Goal: Transaction & Acquisition: Purchase product/service

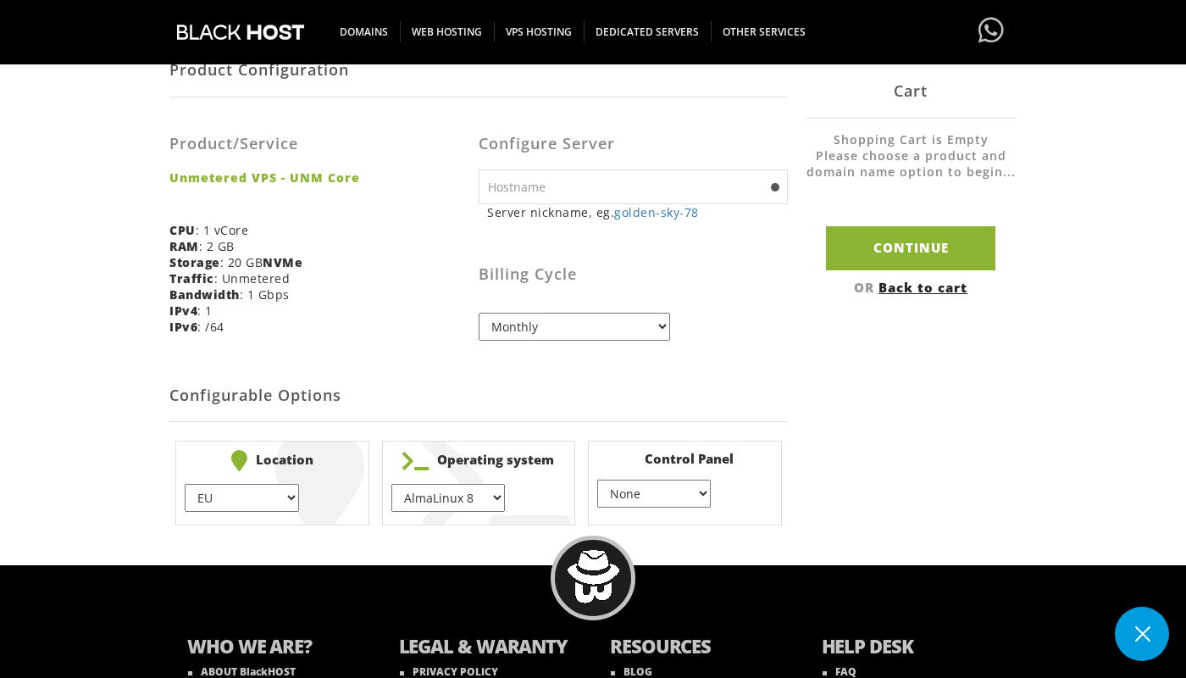
scroll to position [363, 0]
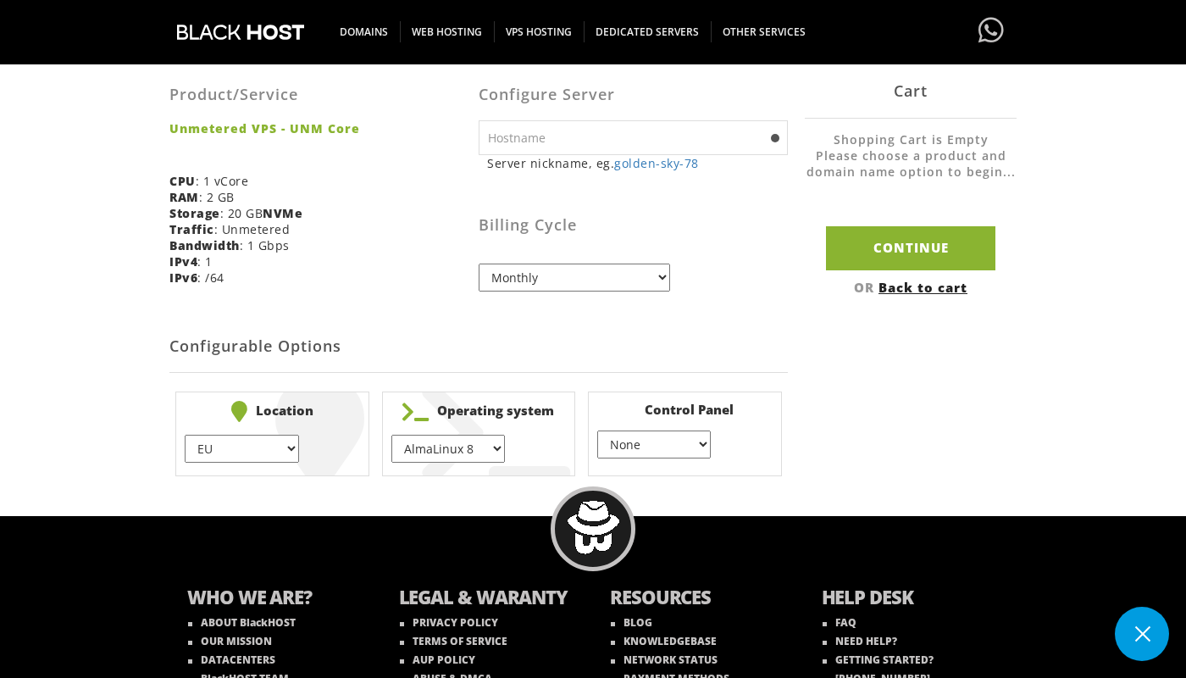
click at [1143, 627] on button at bounding box center [1142, 633] width 54 height 54
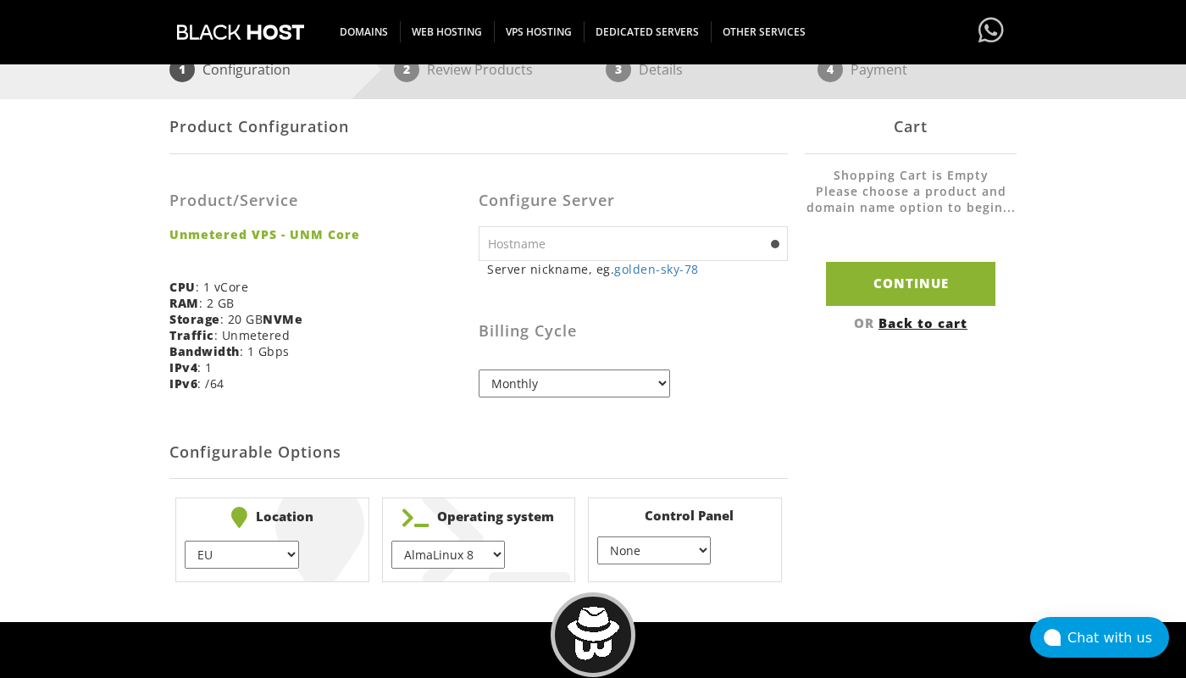
scroll to position [257, 0]
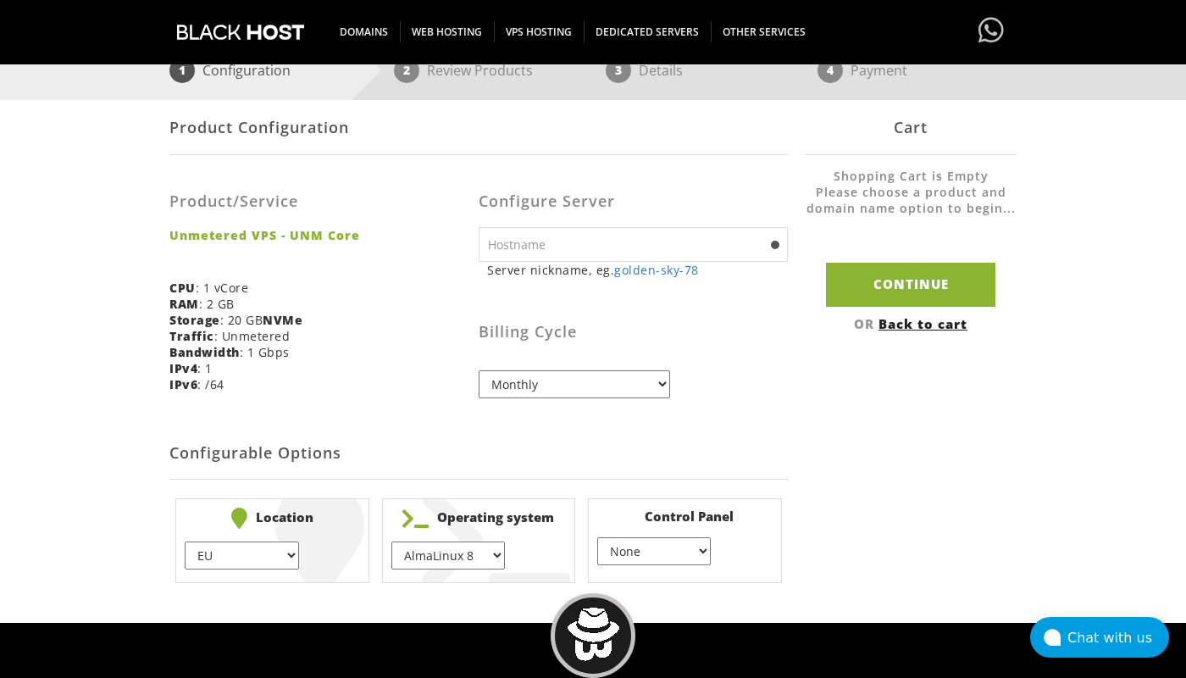
click at [617, 246] on input "text" at bounding box center [633, 244] width 309 height 35
type input "g"
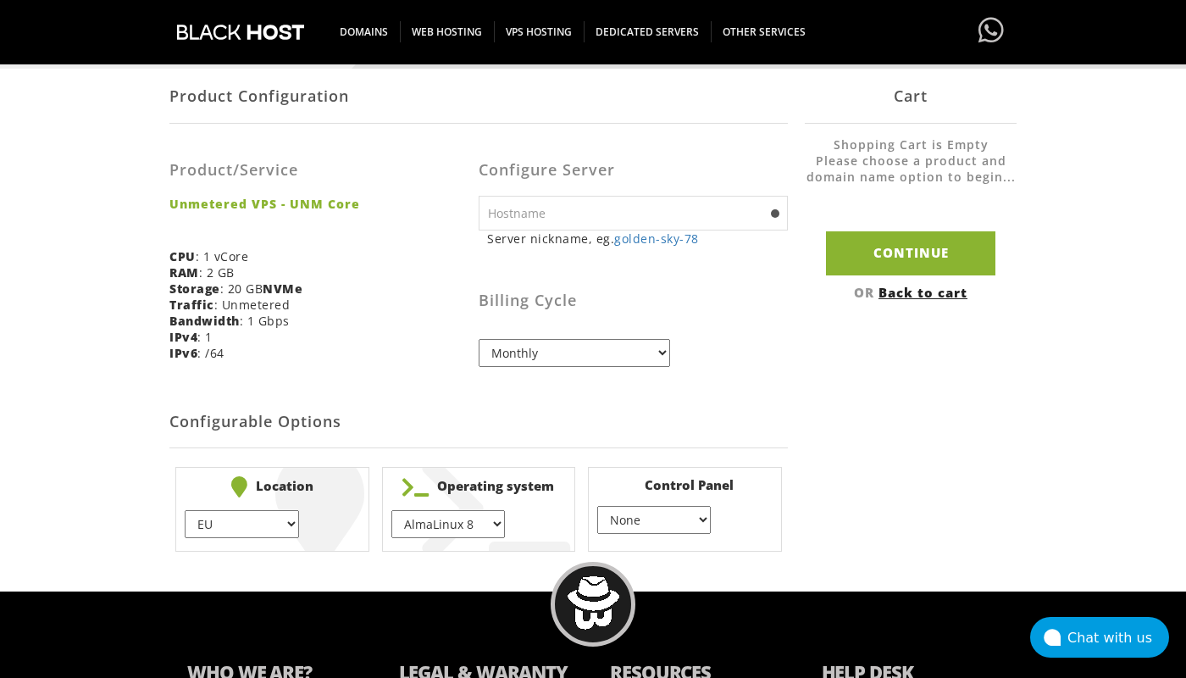
scroll to position [448, 0]
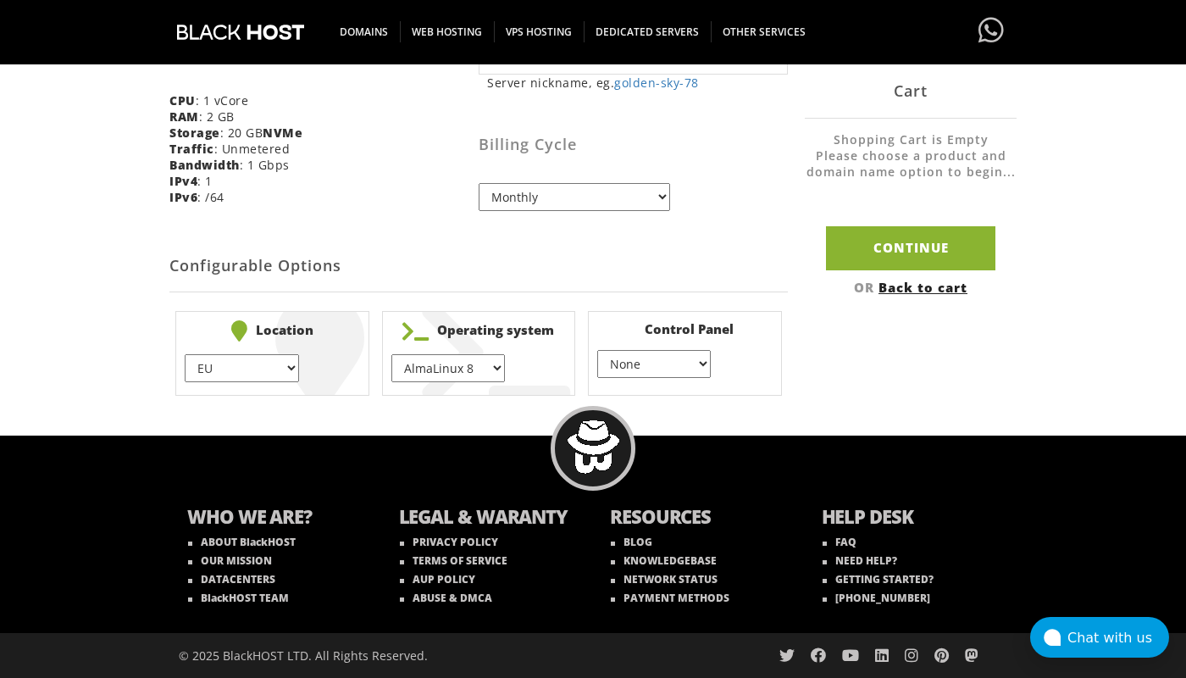
select select "1178"
click option "Amsterdam" at bounding box center [0, 0] width 0 height 0
click at [391, 354] on select "AlmaLinux 8 } AlmaLinux 9 } AlmaLinux 10 } Rocky Linux 8 } Rocky Linux 9 } Cent…" at bounding box center [447, 368] width 113 height 28
select select "248"
click option "Debian 12" at bounding box center [0, 0] width 0 height 0
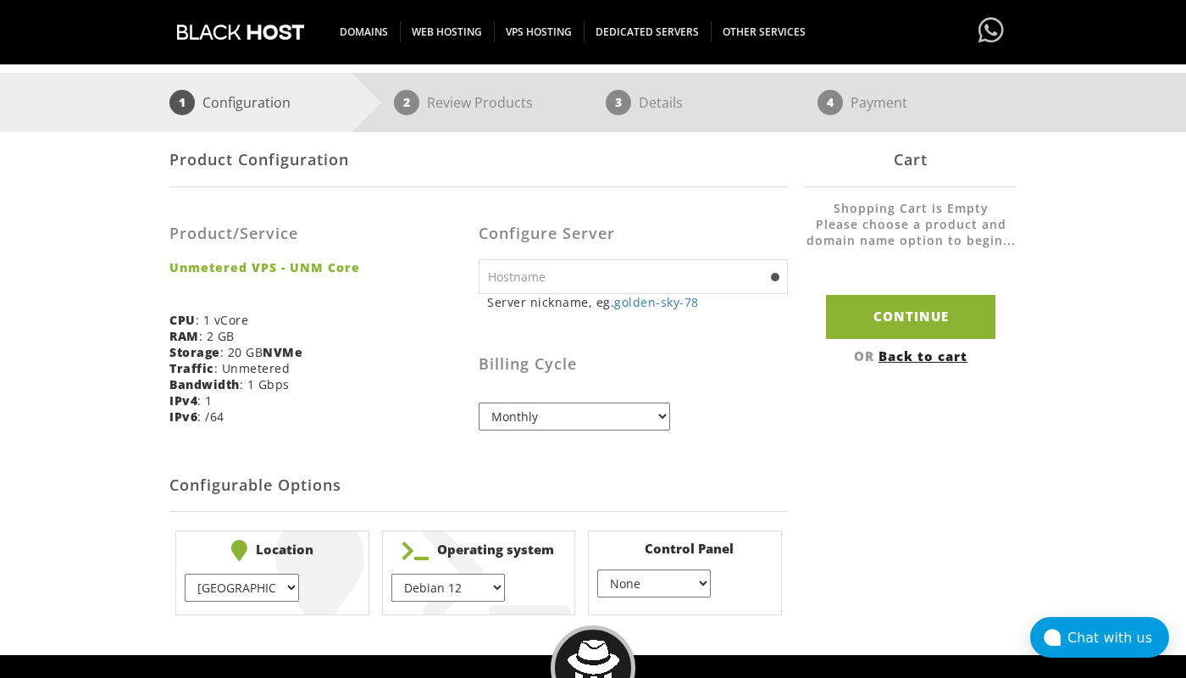
scroll to position [285, 0]
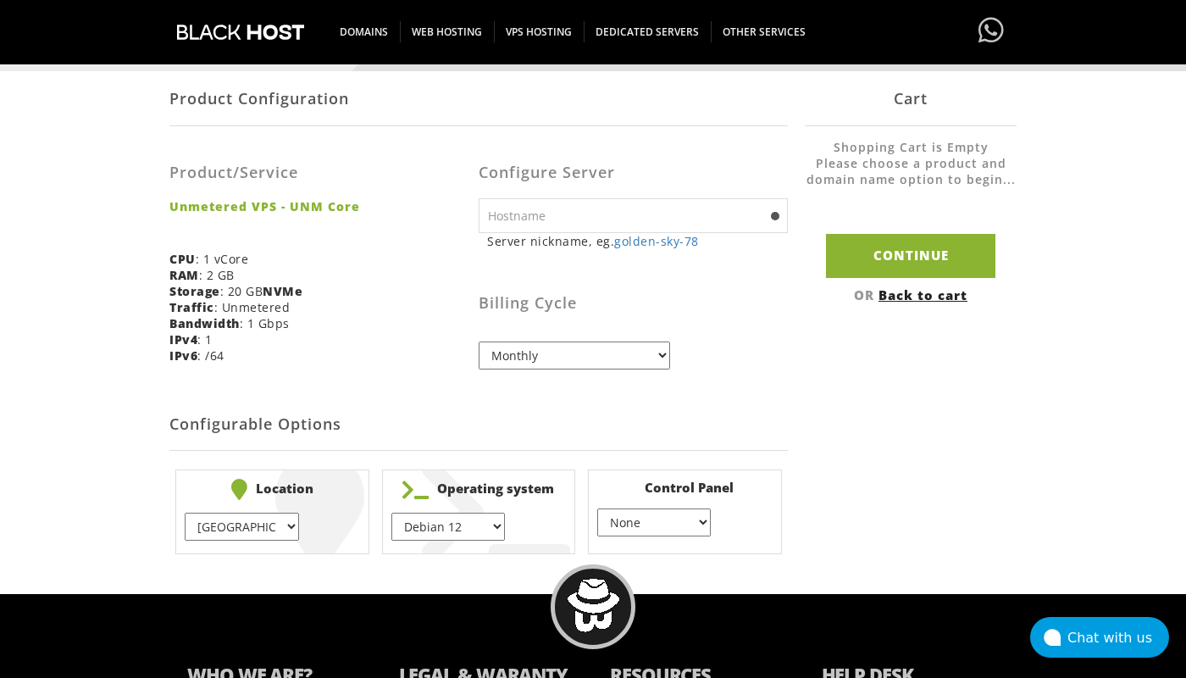
click at [600, 218] on input "text" at bounding box center [633, 215] width 309 height 35
type input "amster"
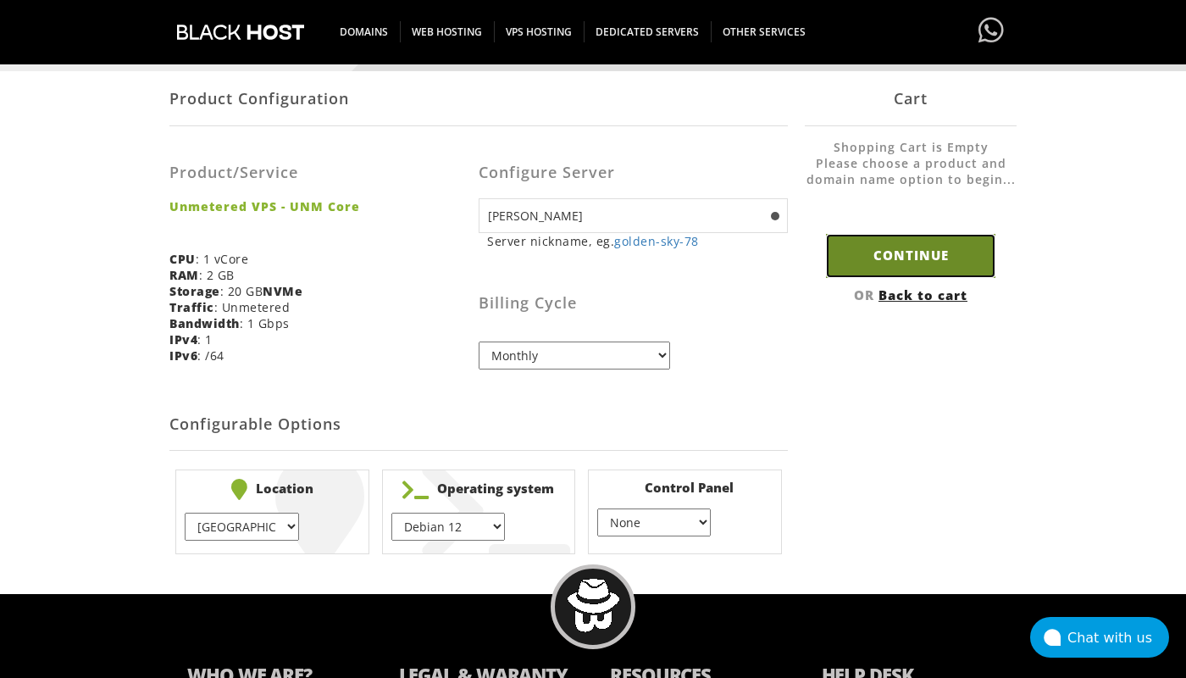
click at [946, 263] on input "Continue" at bounding box center [910, 255] width 169 height 43
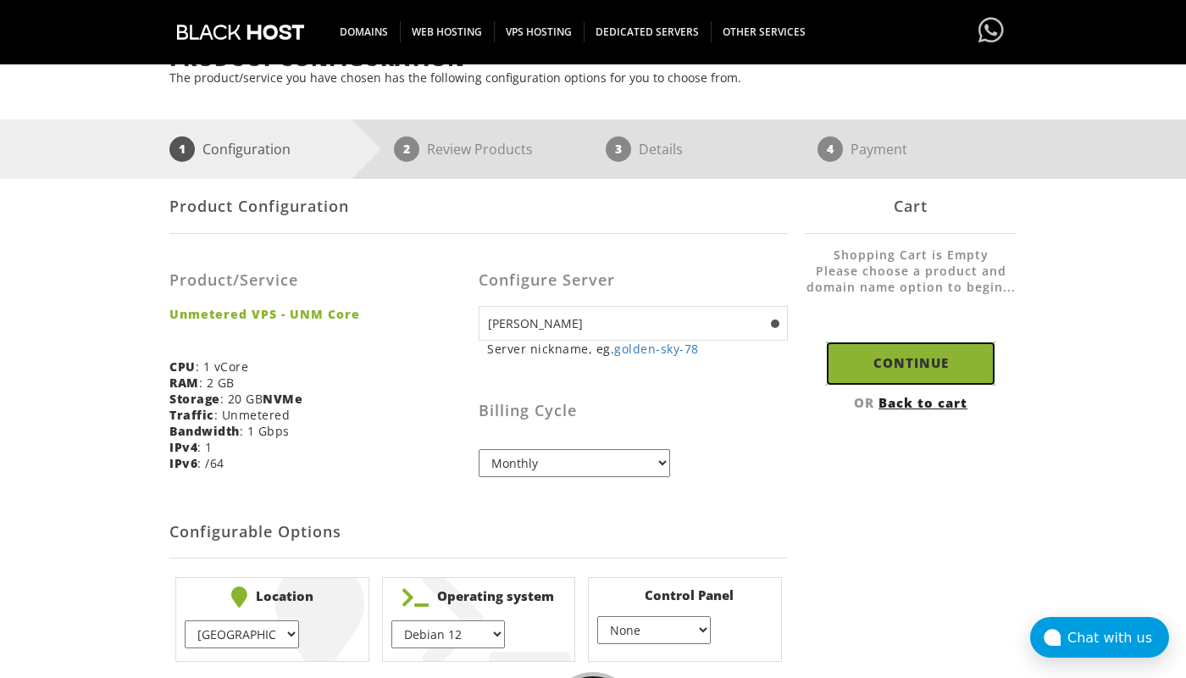
scroll to position [174, 0]
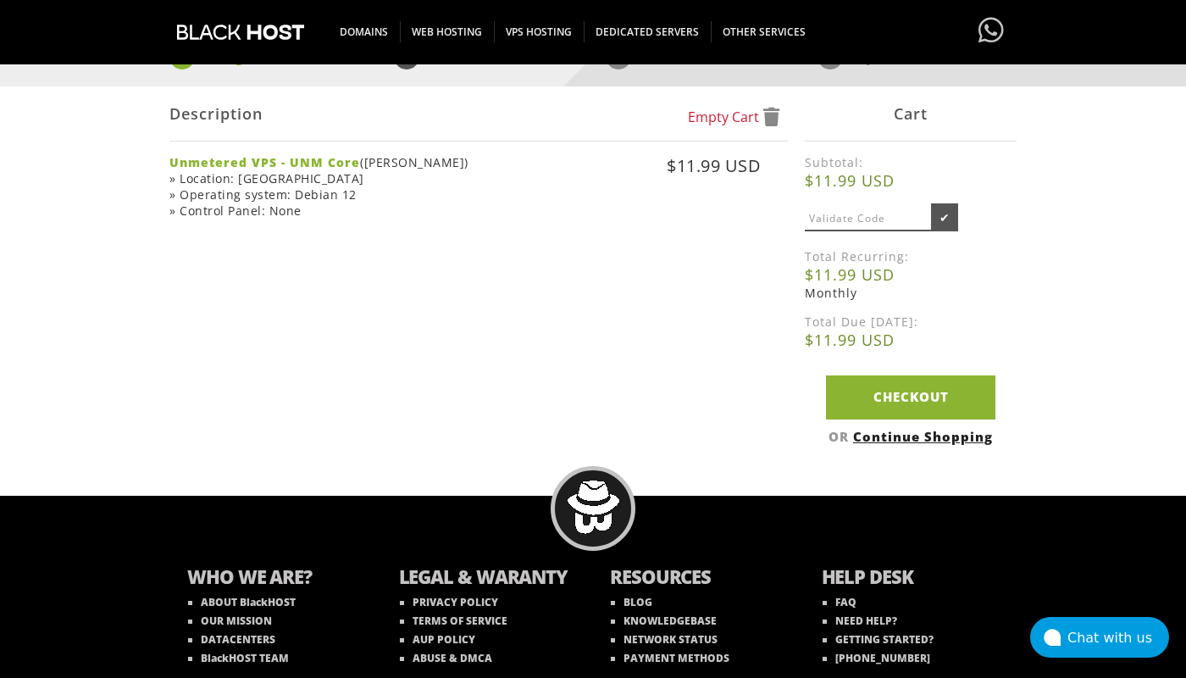
scroll to position [273, 0]
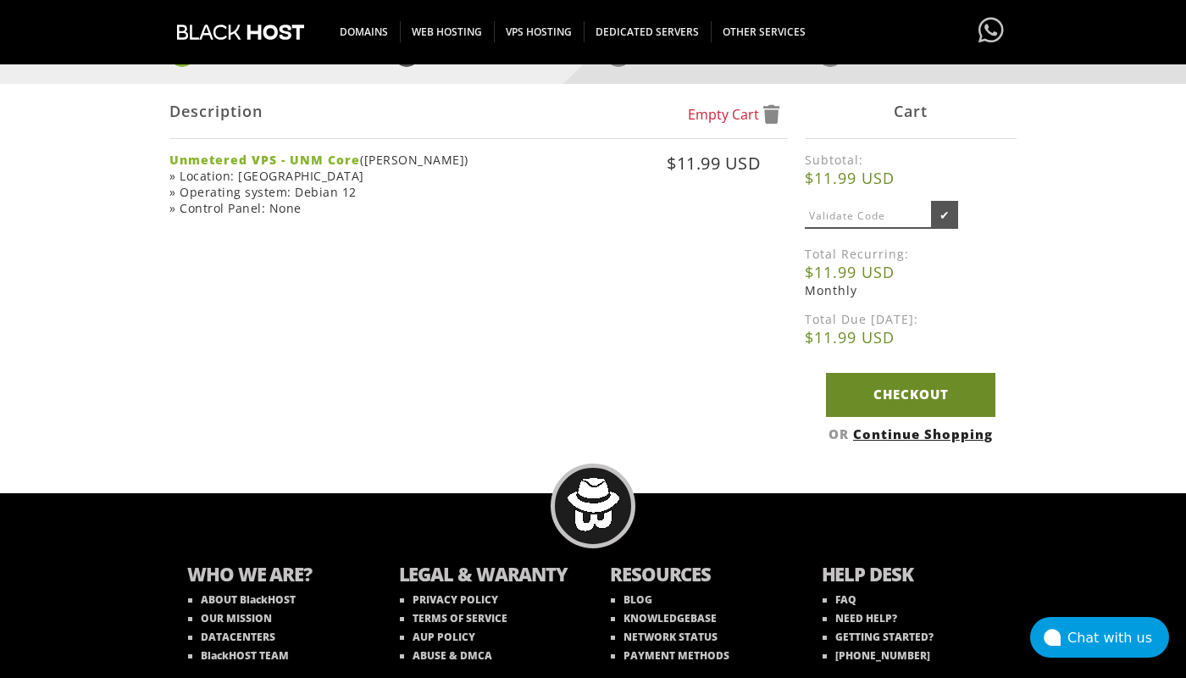
click at [950, 402] on link "Checkout" at bounding box center [910, 394] width 169 height 43
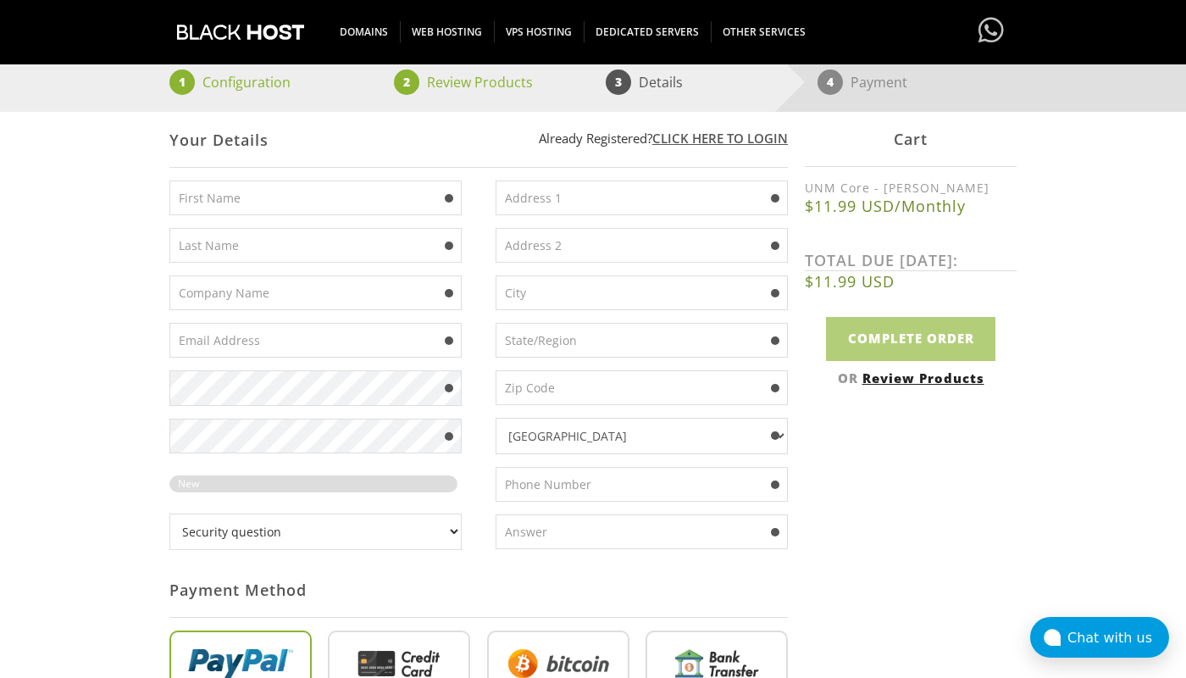
scroll to position [224, 0]
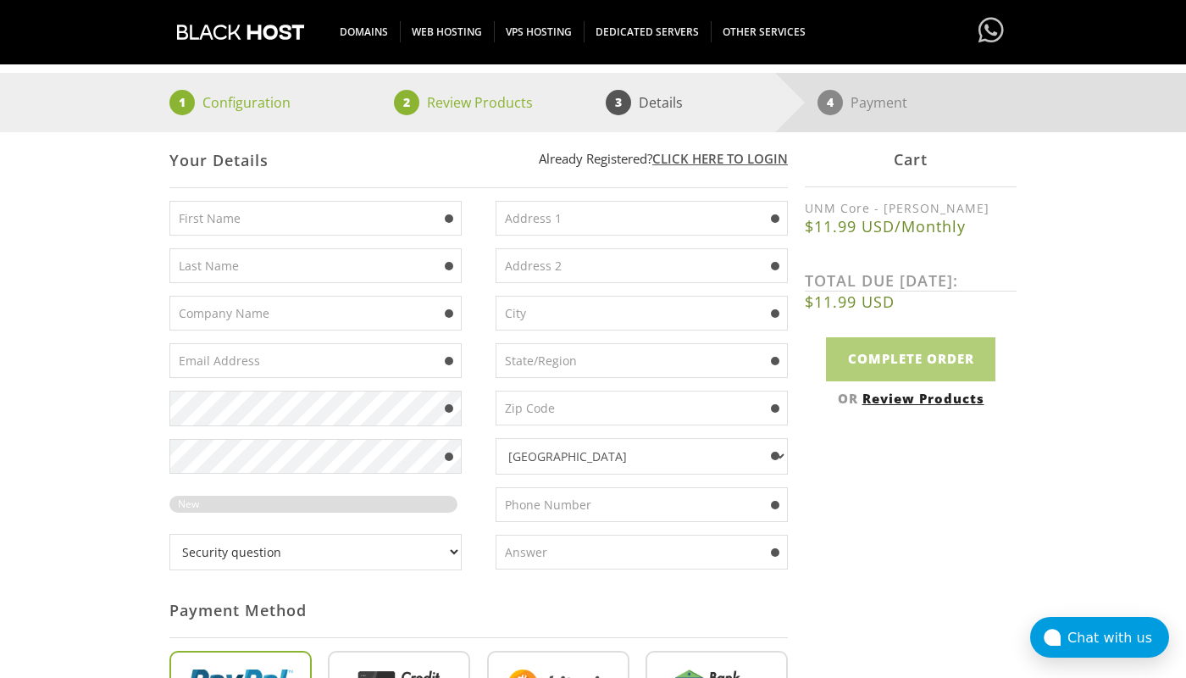
click at [255, 230] on input "text" at bounding box center [315, 218] width 292 height 35
type input "Long"
click at [234, 263] on input "text" at bounding box center [315, 265] width 292 height 35
type input "Short"
click at [226, 373] on input "text" at bounding box center [315, 360] width 292 height 35
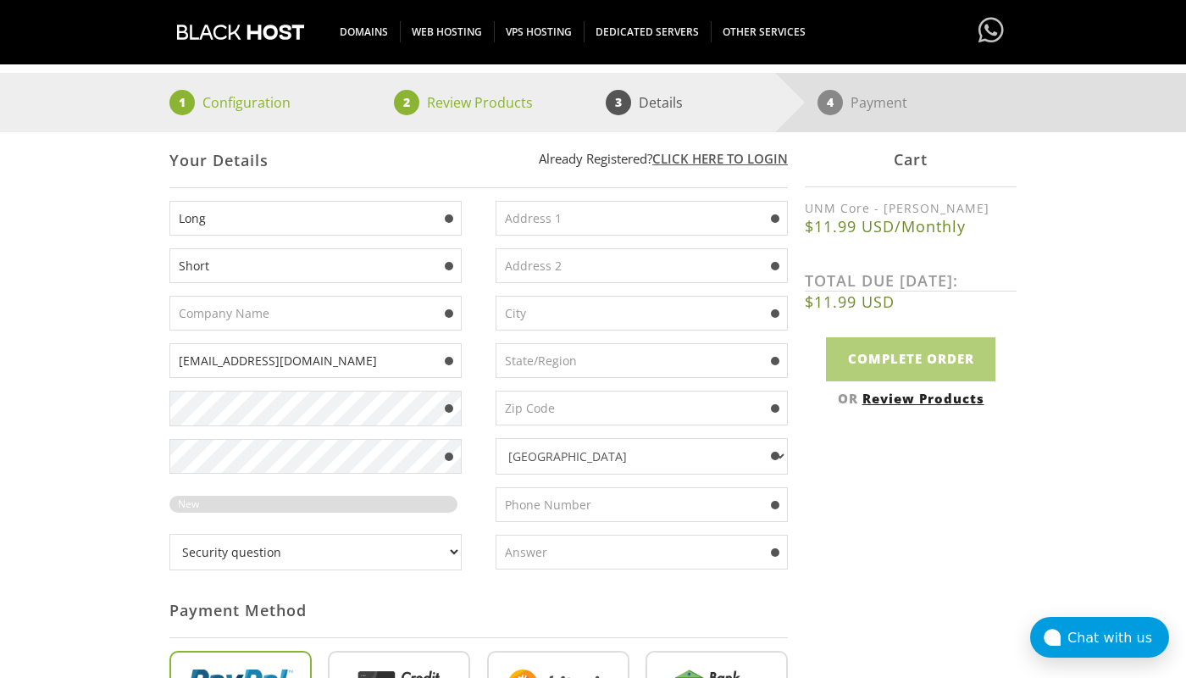
type input "pppt9887@gmail.com"
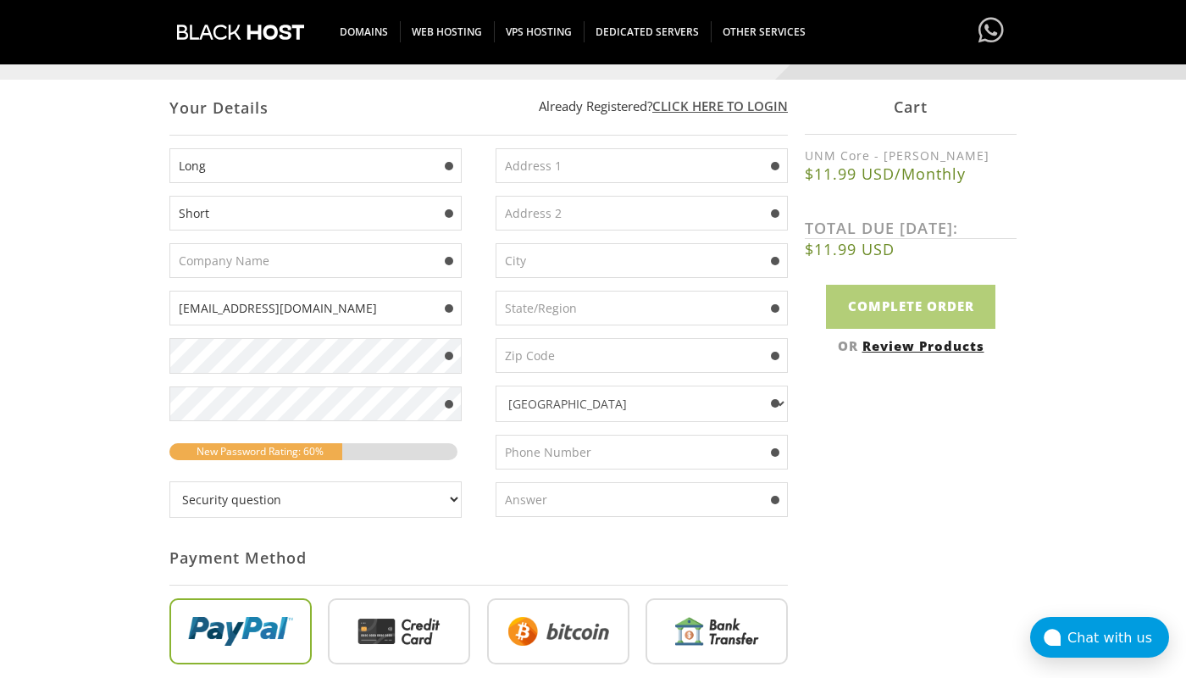
scroll to position [272, 0]
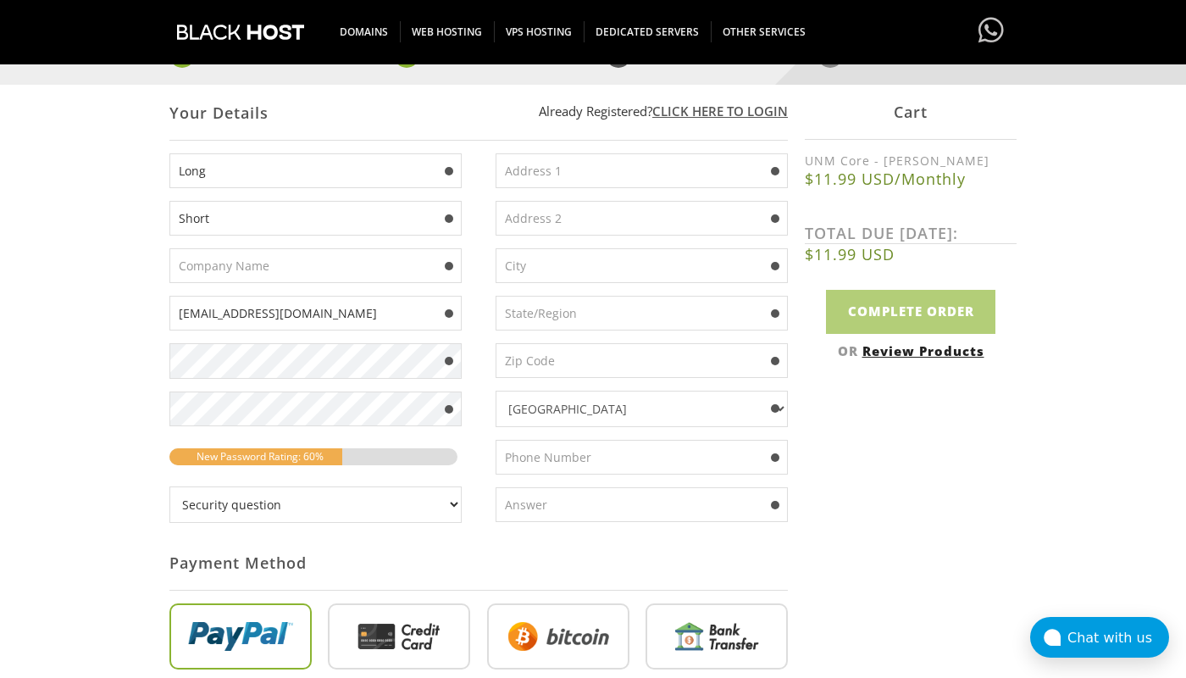
click at [587, 180] on input "text" at bounding box center [641, 170] width 292 height 35
type input "Lenina 1"
click at [608, 276] on input "text" at bounding box center [641, 265] width 292 height 35
type input "Moscow"
click at [580, 323] on input "text" at bounding box center [641, 313] width 292 height 35
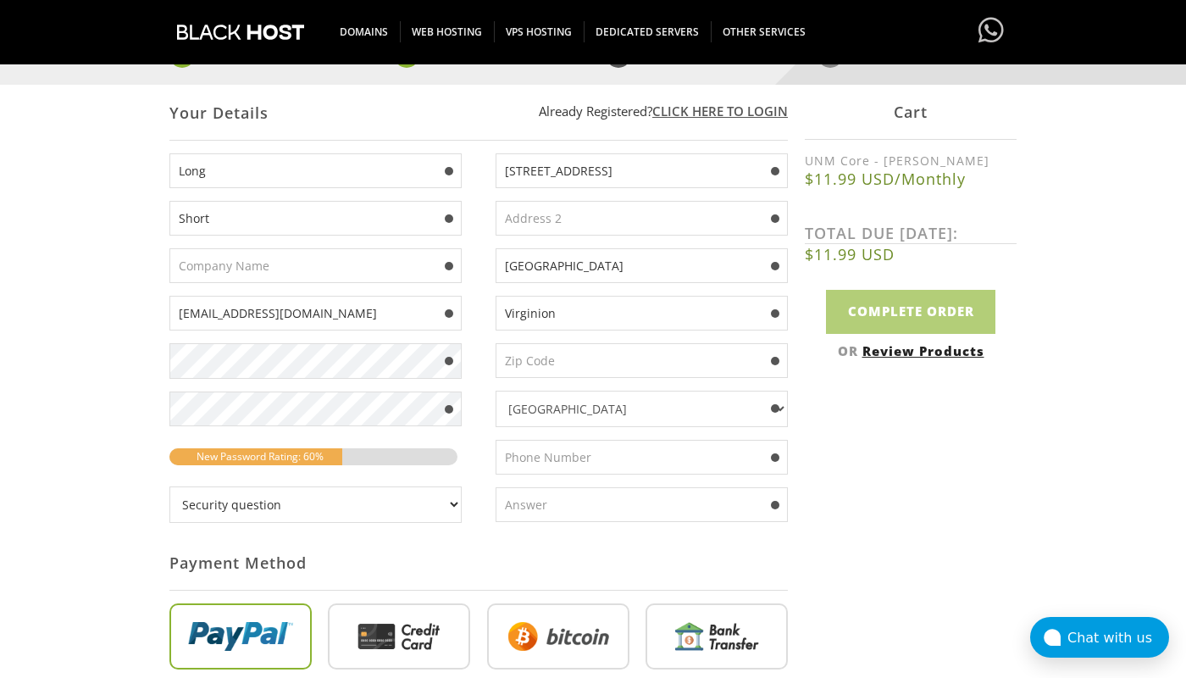
drag, startPoint x: 576, startPoint y: 315, endPoint x: 445, endPoint y: 315, distance: 130.4
click at [495, 315] on input "Virginion" at bounding box center [641, 313] width 292 height 35
type input "Man"
click at [523, 370] on input "text" at bounding box center [641, 360] width 292 height 35
type input "11100"
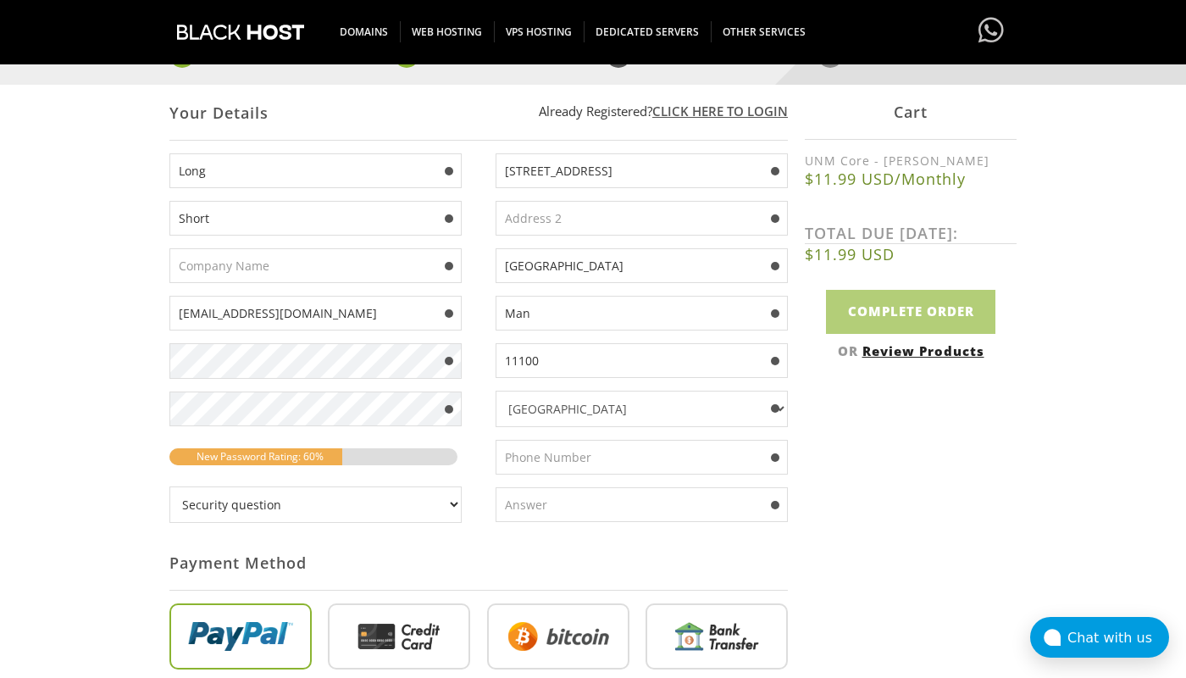
click at [607, 465] on input "text" at bounding box center [641, 457] width 292 height 35
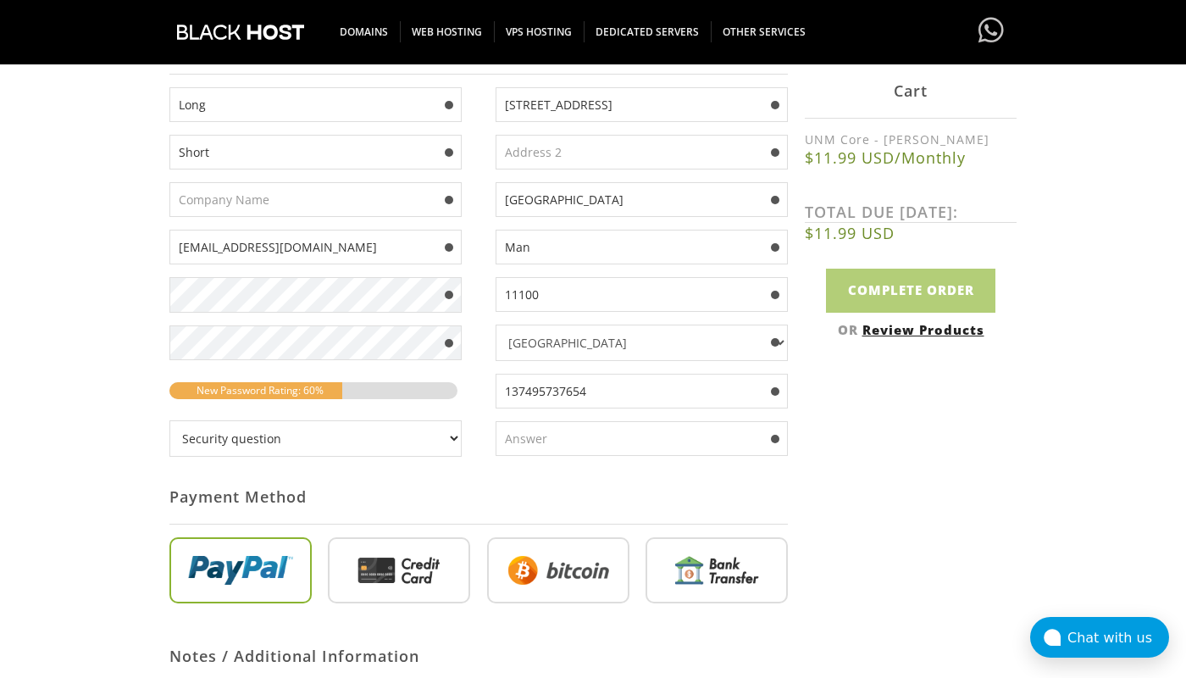
scroll to position [393, 0]
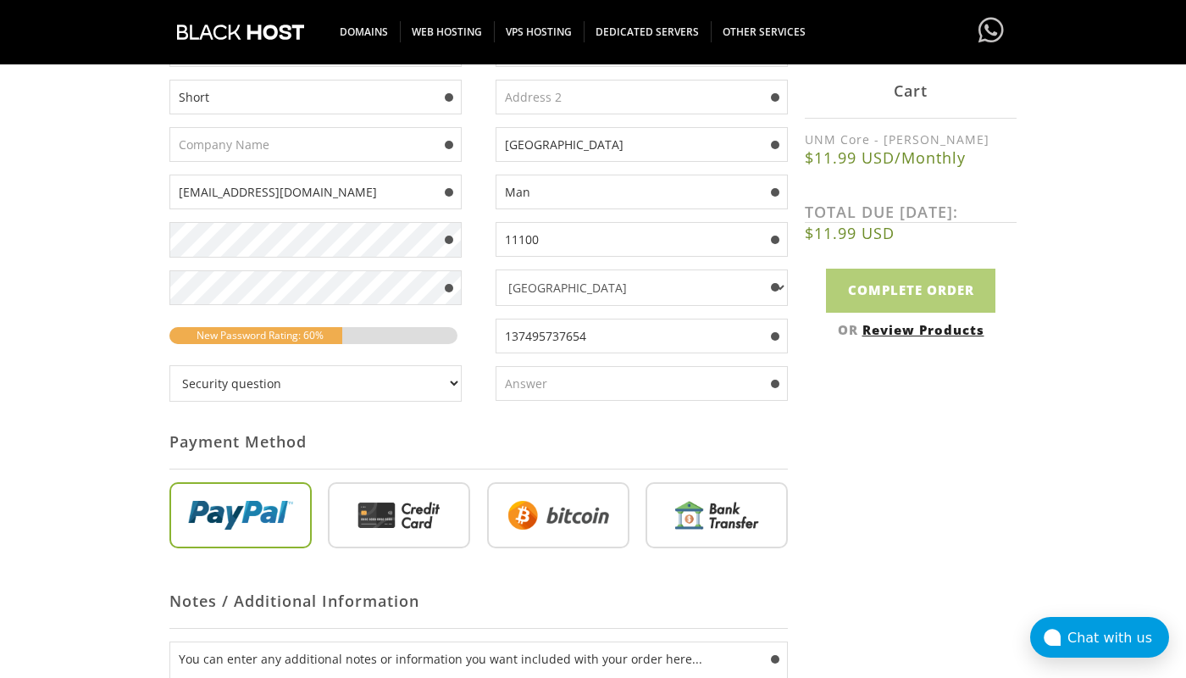
type input "137495737654"
select select "5"
click option "Where am I?" at bounding box center [0, 0] width 0 height 0
click at [560, 392] on input "text" at bounding box center [641, 383] width 292 height 35
click at [544, 506] on input "radio" at bounding box center [558, 518] width 142 height 66
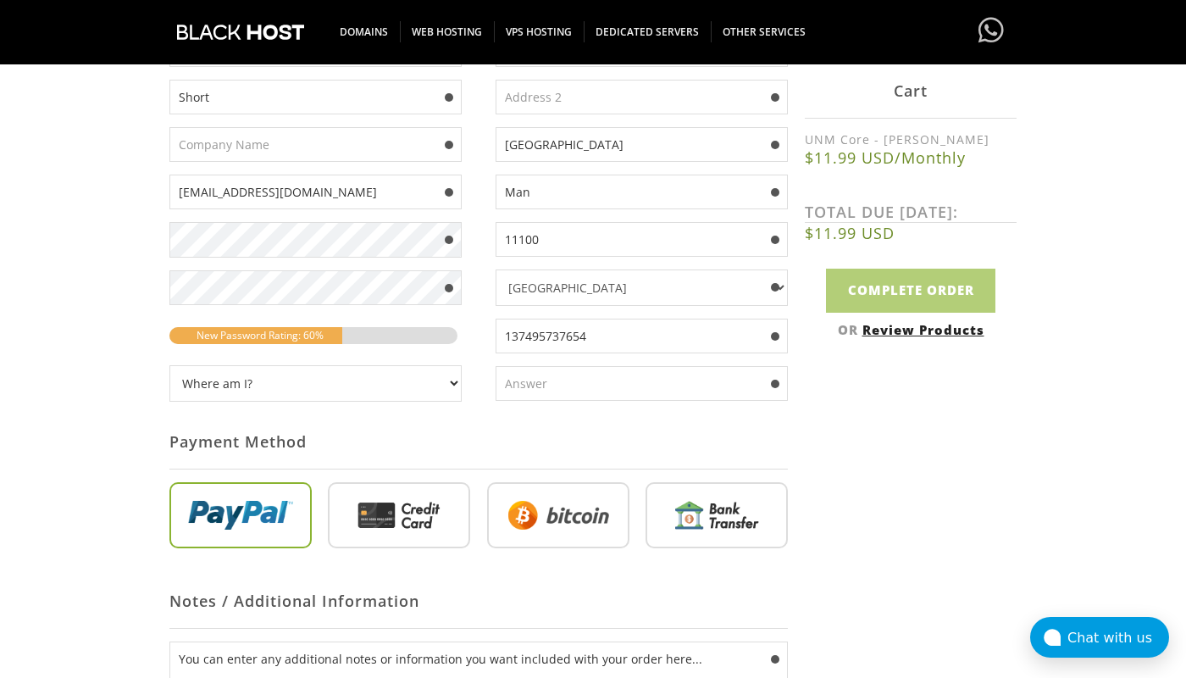
radio input "true"
click at [548, 394] on input "text" at bounding box center [641, 383] width 292 height 35
type input "M"
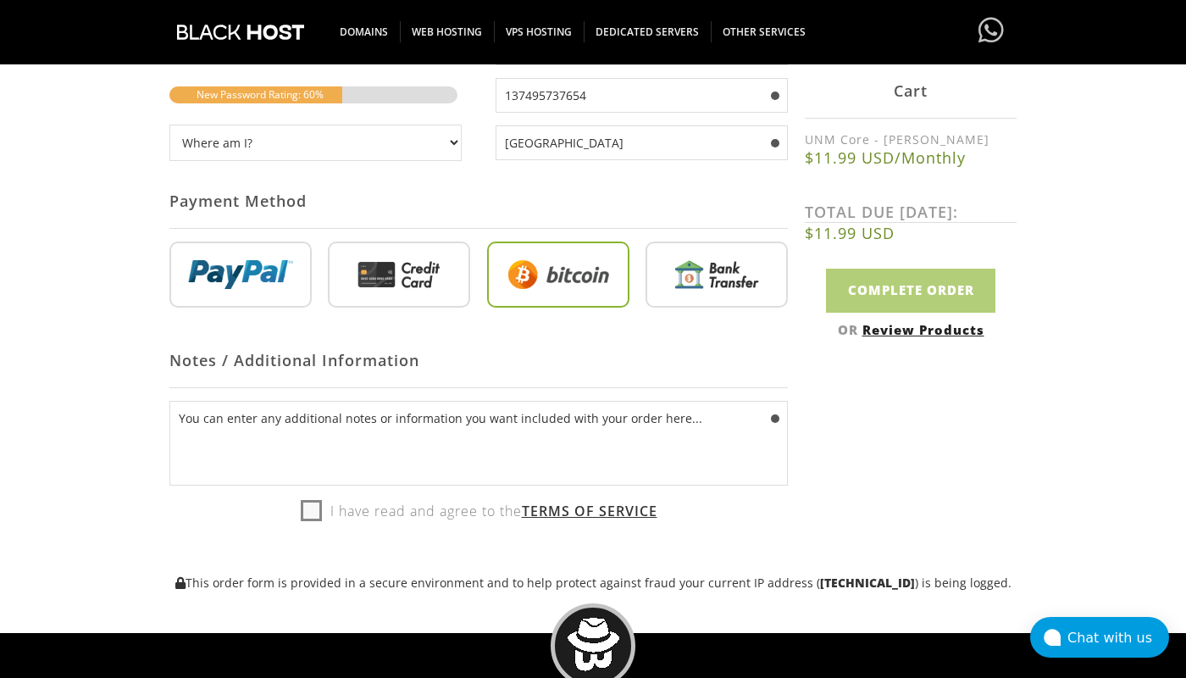
scroll to position [695, 0]
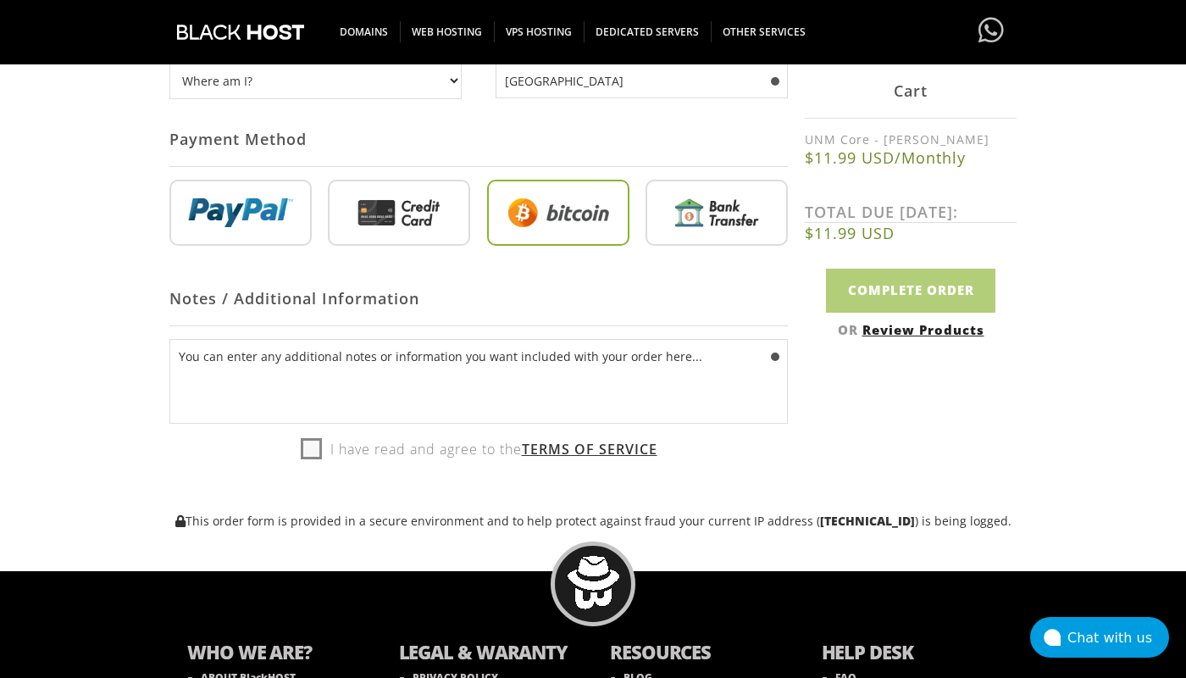
type input "Moscow"
click at [295, 459] on label "I have read and agree to the Terms of Service" at bounding box center [478, 451] width 618 height 30
checkbox input "true"
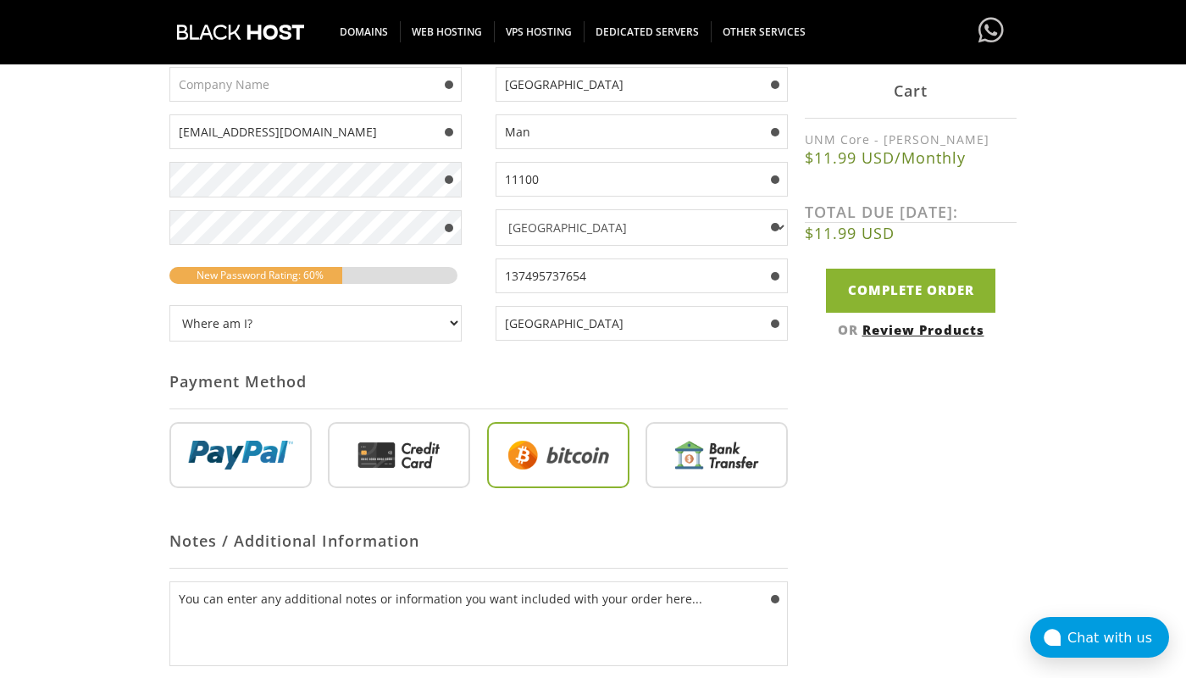
scroll to position [447, 0]
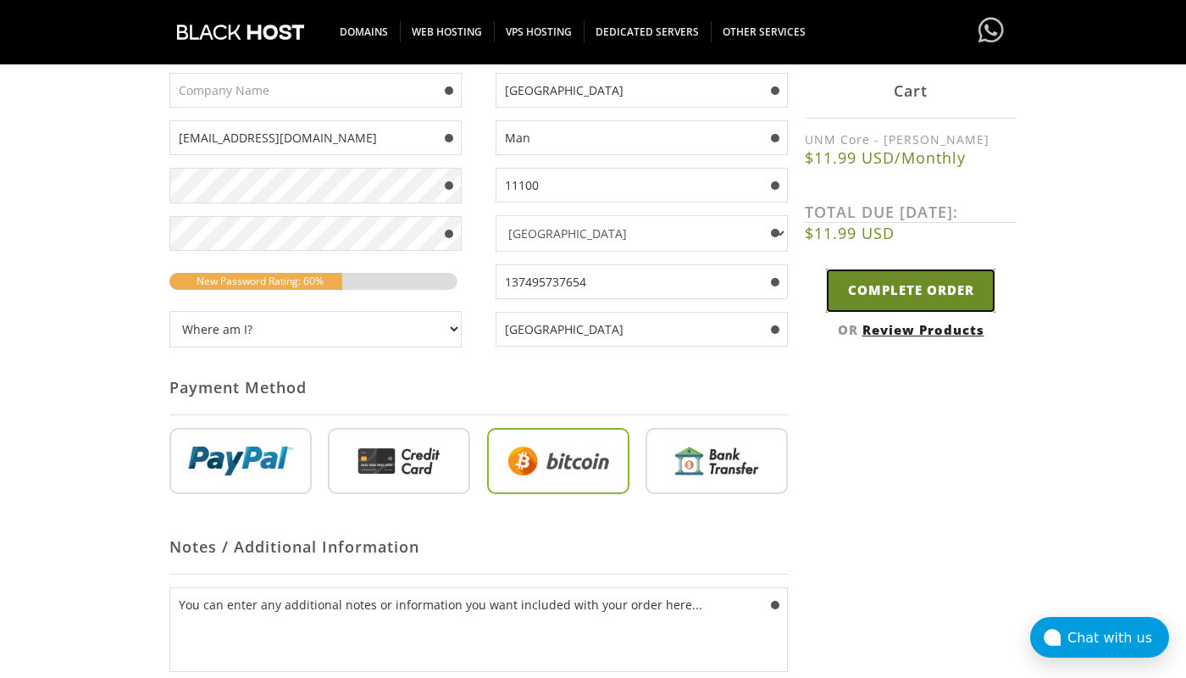
click at [910, 299] on input "Complete Order" at bounding box center [910, 289] width 169 height 43
type input "Please Wait..."
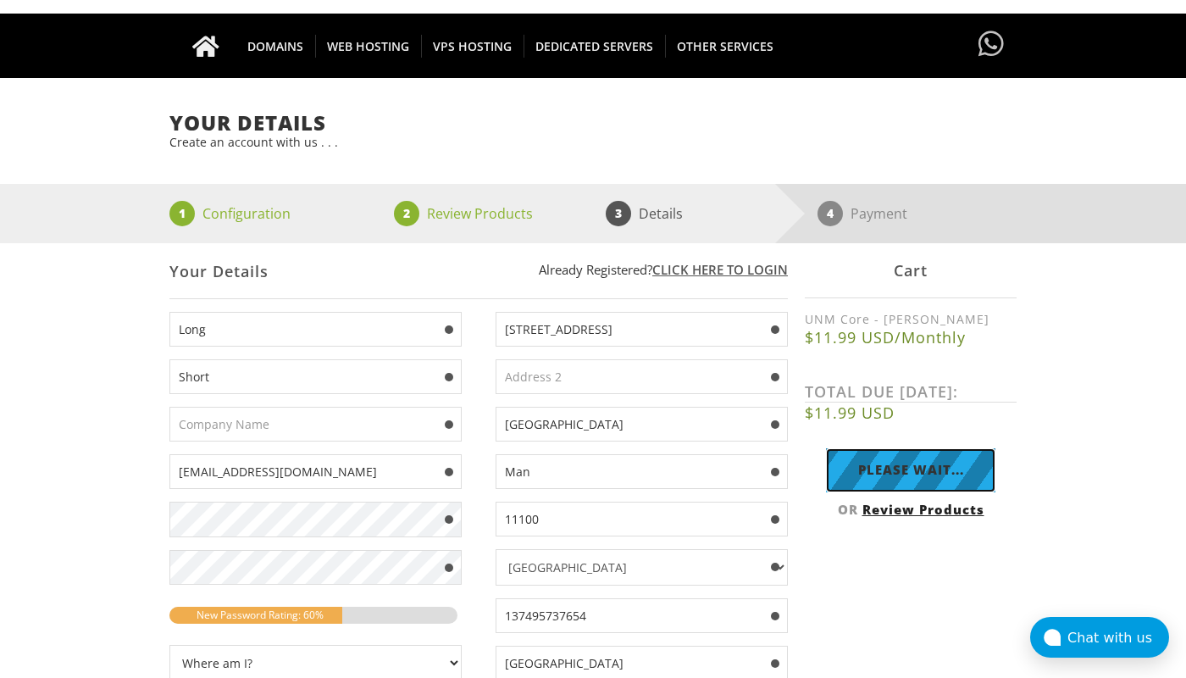
scroll to position [114, 0]
